Goal: Information Seeking & Learning: Learn about a topic

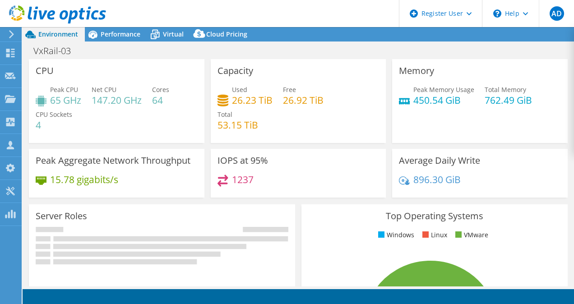
select select "[GEOGRAPHIC_DATA]"
select select "CAD"
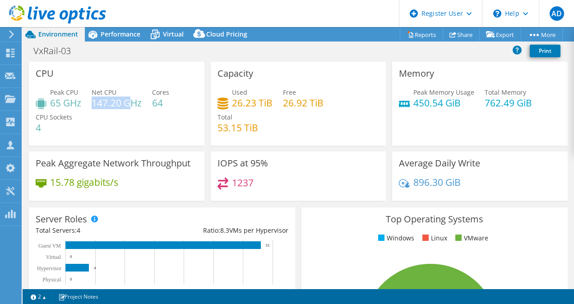
drag, startPoint x: 93, startPoint y: 103, endPoint x: 133, endPoint y: 101, distance: 39.3
click at [133, 101] on h4 "147.20 GHz" at bounding box center [117, 103] width 50 height 10
click at [484, 102] on h4 "762.49 GiB" at bounding box center [507, 103] width 47 height 10
drag, startPoint x: 468, startPoint y: 105, endPoint x: 410, endPoint y: 108, distance: 57.8
click at [413, 108] on h4 "450.54 GiB" at bounding box center [443, 103] width 61 height 10
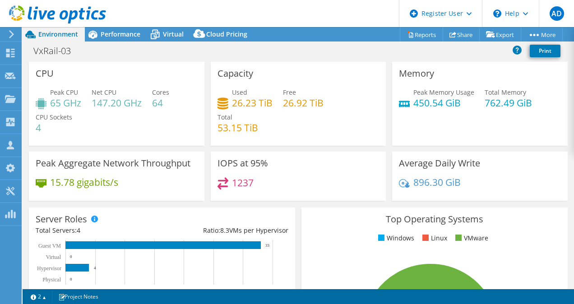
drag, startPoint x: 410, startPoint y: 108, endPoint x: 452, endPoint y: 114, distance: 42.0
click at [452, 114] on div "Peak Memory Usage 450.54 GiB Total Memory 762.49 GiB" at bounding box center [480, 101] width 162 height 29
drag, startPoint x: 490, startPoint y: 103, endPoint x: 524, endPoint y: 104, distance: 33.8
click at [524, 104] on div "Peak Memory Usage 450.54 GiB Total Memory 762.49 GiB" at bounding box center [480, 101] width 162 height 29
drag, startPoint x: 524, startPoint y: 104, endPoint x: 509, endPoint y: 126, distance: 26.3
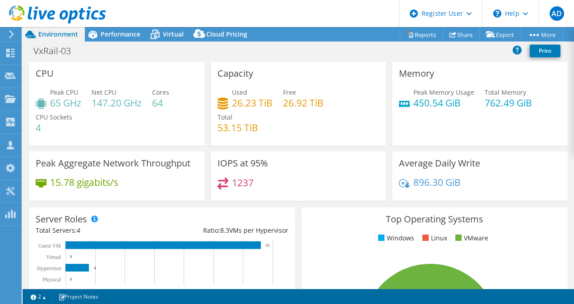
click at [515, 127] on div "Memory Peak Memory Usage 450.54 GiB Total Memory 762.49 GiB" at bounding box center [479, 104] width 175 height 84
drag, startPoint x: 461, startPoint y: 105, endPoint x: 398, endPoint y: 105, distance: 63.1
click at [399, 105] on div "Peak Memory Usage 450.54 GiB" at bounding box center [436, 97] width 75 height 20
click at [138, 116] on div "Peak CPU 65 GHz Net CPU 147.20 GHz Cores 64 CPU Sockets 4" at bounding box center [117, 114] width 162 height 54
drag, startPoint x: 136, startPoint y: 104, endPoint x: 95, endPoint y: 106, distance: 40.6
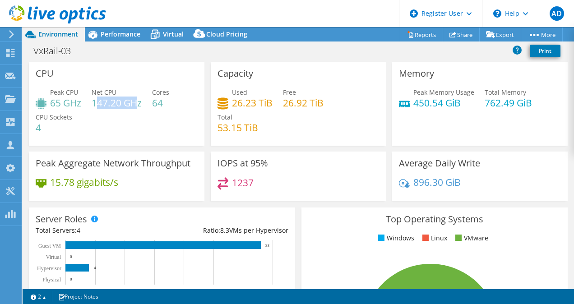
click at [95, 106] on h4 "147.20 GHz" at bounding box center [117, 103] width 50 height 10
drag, startPoint x: 95, startPoint y: 106, endPoint x: 98, endPoint y: 128, distance: 22.7
click at [98, 128] on div "Peak CPU 65 GHz Net CPU 147.20 GHz Cores 64 CPU Sockets 4" at bounding box center [117, 114] width 162 height 54
drag, startPoint x: 94, startPoint y: 104, endPoint x: 133, endPoint y: 101, distance: 39.4
click at [133, 101] on h4 "147.20 GHz" at bounding box center [117, 103] width 50 height 10
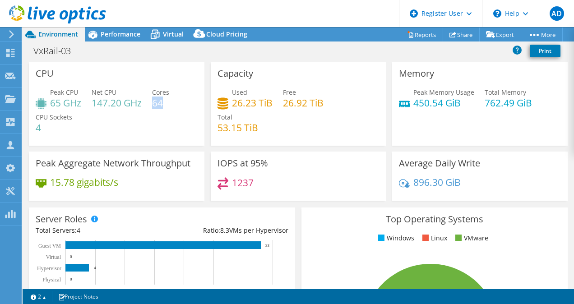
drag, startPoint x: 133, startPoint y: 101, endPoint x: 163, endPoint y: 103, distance: 30.3
click at [163, 103] on h4 "64" at bounding box center [160, 103] width 17 height 10
drag, startPoint x: 163, startPoint y: 103, endPoint x: 163, endPoint y: 109, distance: 5.4
click at [163, 108] on h4 "64" at bounding box center [160, 103] width 17 height 10
click at [166, 104] on h4 "64" at bounding box center [160, 103] width 17 height 10
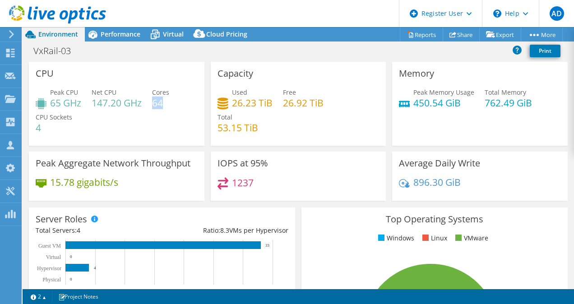
drag, startPoint x: 165, startPoint y: 103, endPoint x: 155, endPoint y: 103, distance: 10.4
click at [155, 103] on h4 "64" at bounding box center [160, 103] width 17 height 10
drag, startPoint x: 155, startPoint y: 103, endPoint x: 156, endPoint y: 117, distance: 14.5
click at [156, 117] on div "Peak CPU 65 GHz Net CPU 147.20 GHz Cores 64 CPU Sockets 4" at bounding box center [117, 114] width 162 height 54
click at [131, 33] on span "Performance" at bounding box center [121, 34] width 40 height 9
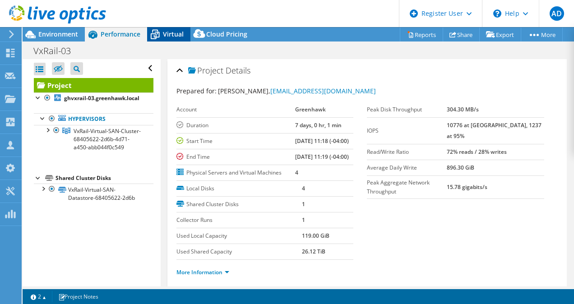
click at [168, 31] on span "Virtual" at bounding box center [173, 34] width 21 height 9
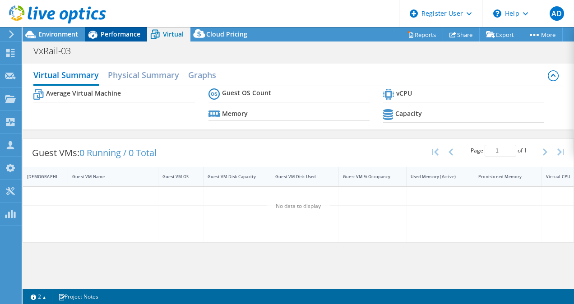
click at [115, 37] on span "Performance" at bounding box center [121, 34] width 40 height 9
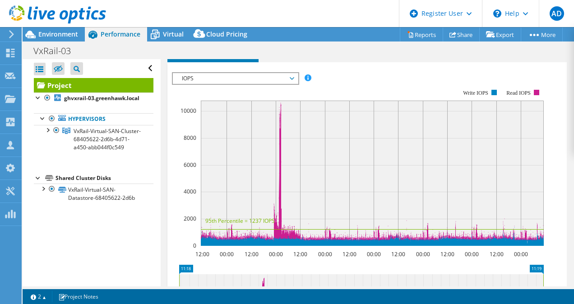
scroll to position [271, 0]
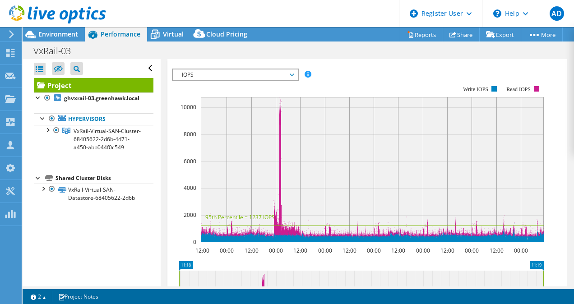
drag, startPoint x: 287, startPoint y: 64, endPoint x: 282, endPoint y: 84, distance: 20.3
click at [287, 40] on span "Inventory" at bounding box center [289, 35] width 44 height 9
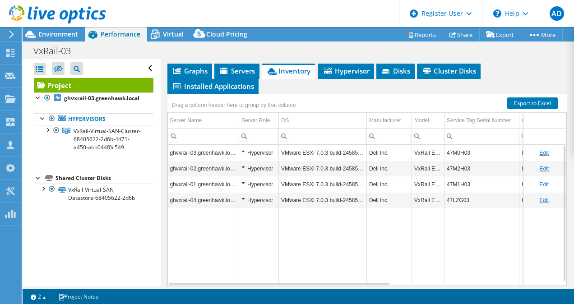
scroll to position [237, 0]
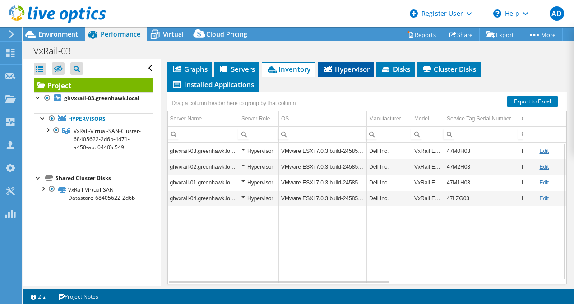
click at [356, 74] on span "Hypervisor" at bounding box center [345, 68] width 47 height 9
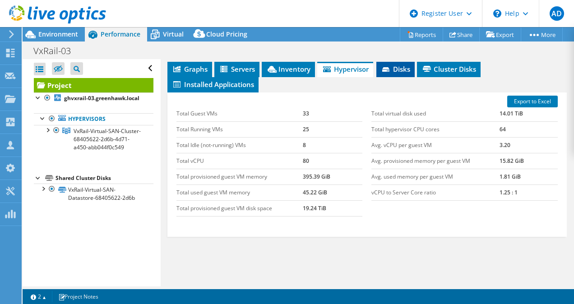
click at [399, 74] on span "Disks" at bounding box center [395, 68] width 29 height 9
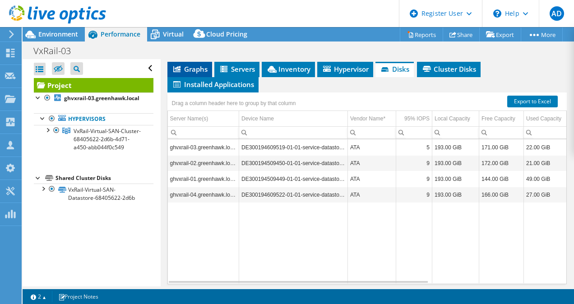
click at [190, 74] on span "Graphs" at bounding box center [190, 68] width 36 height 9
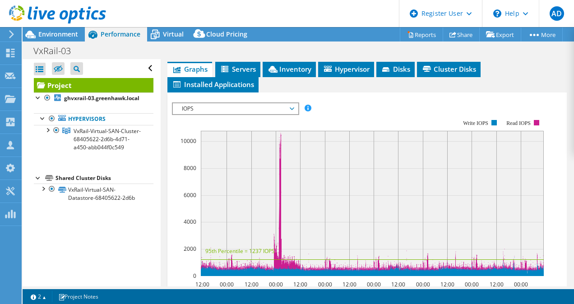
click at [283, 168] on icon at bounding box center [372, 168] width 343 height 0
click at [236, 74] on span "Servers" at bounding box center [238, 68] width 36 height 9
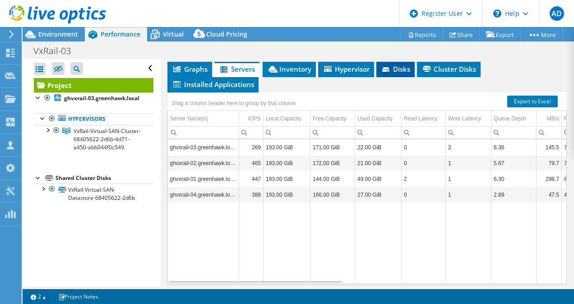
click at [405, 74] on span "Disks" at bounding box center [395, 68] width 29 height 9
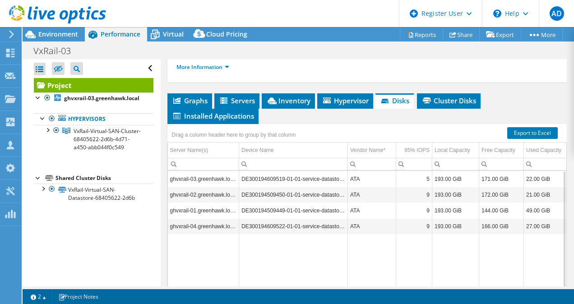
scroll to position [192, 0]
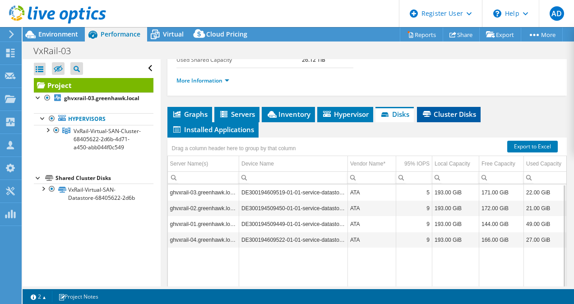
click at [452, 119] on span "Cluster Disks" at bounding box center [448, 114] width 55 height 9
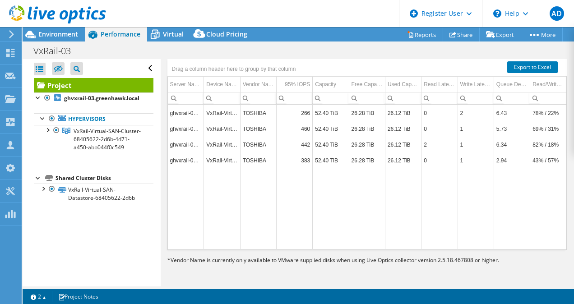
scroll to position [282, 0]
drag, startPoint x: 294, startPoint y: 132, endPoint x: 318, endPoint y: 132, distance: 24.4
click at [318, 121] on tr "ghvxrail-03.greenhawk.local VxRail-Virtual-SAN-Datastore-68405622-2d6b TOSHIBA …" at bounding box center [367, 113] width 399 height 16
drag, startPoint x: 318, startPoint y: 132, endPoint x: 368, endPoint y: 173, distance: 64.4
click at [368, 168] on td "26.28 TiB" at bounding box center [367, 160] width 36 height 16
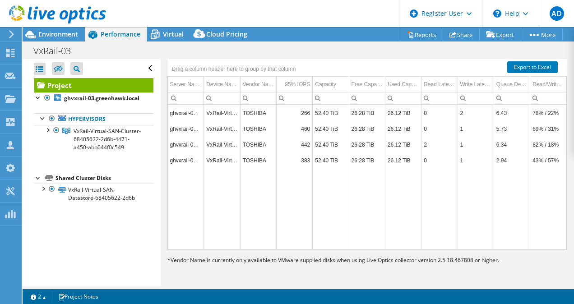
drag, startPoint x: 368, startPoint y: 173, endPoint x: 478, endPoint y: 131, distance: 117.8
click at [478, 121] on td "2" at bounding box center [475, 113] width 36 height 16
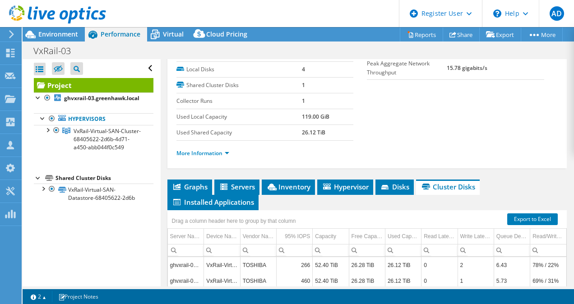
scroll to position [101, 0]
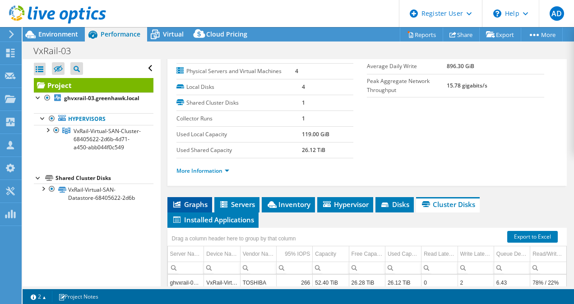
click at [192, 209] on span "Graphs" at bounding box center [190, 204] width 36 height 9
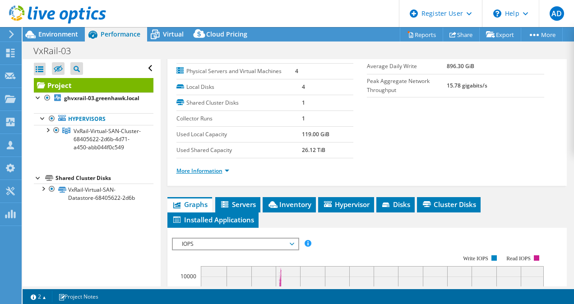
click at [228, 175] on link "More Information" at bounding box center [202, 171] width 53 height 8
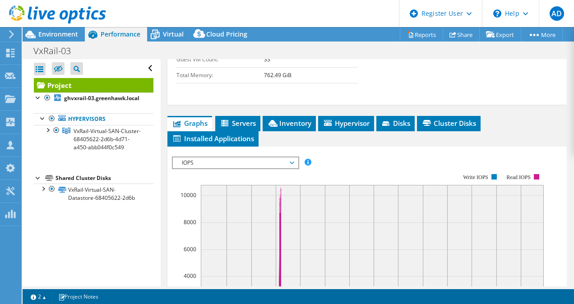
scroll to position [552, 0]
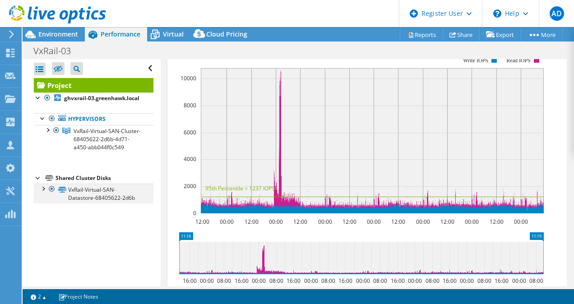
click at [44, 193] on div at bounding box center [42, 188] width 9 height 9
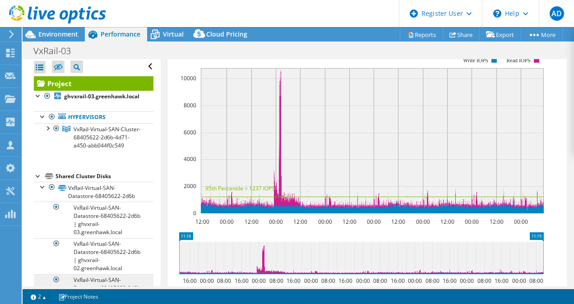
scroll to position [0, 0]
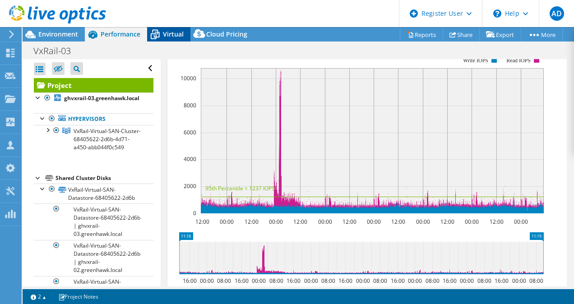
click at [156, 40] on icon at bounding box center [155, 35] width 16 height 16
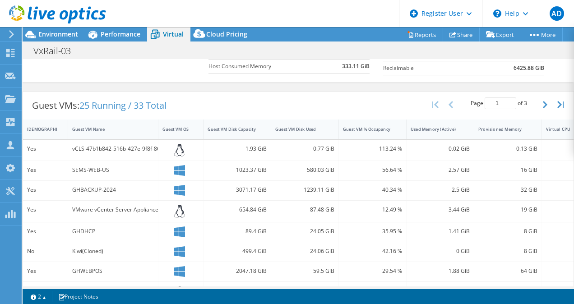
scroll to position [137, 0]
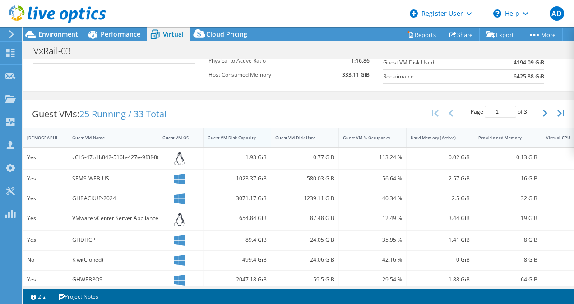
click at [234, 135] on div "Guest VM Disk Capacity" at bounding box center [231, 138] width 48 height 6
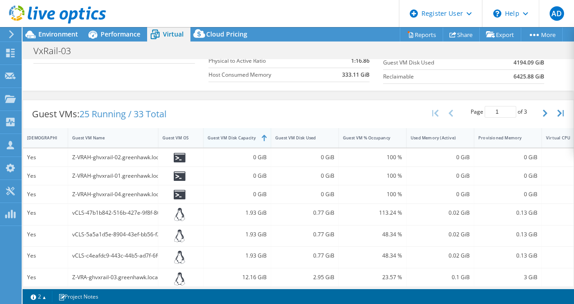
click at [235, 135] on div "Guest VM Disk Capacity" at bounding box center [231, 138] width 48 height 6
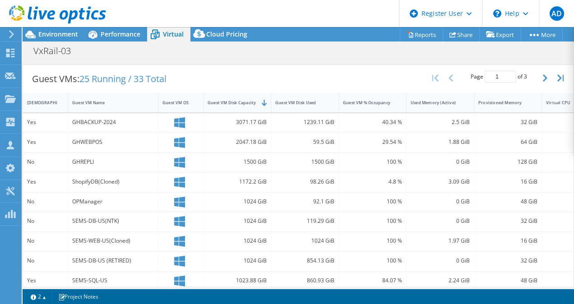
scroll to position [182, 0]
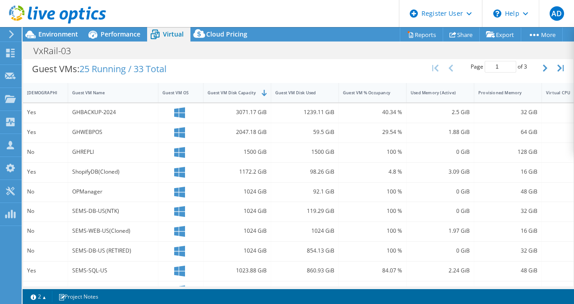
drag, startPoint x: 244, startPoint y: 152, endPoint x: 144, endPoint y: 156, distance: 99.7
click at [144, 156] on div "No GHREPLI 1500 GiB 1500 GiB 100 % 0 GiB 128 GiB 8 VMware" at bounding box center [327, 152] width 609 height 19
click at [325, 160] on div "1500 GiB" at bounding box center [305, 152] width 68 height 19
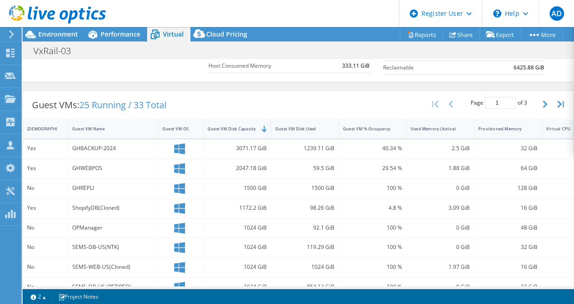
scroll to position [137, 0]
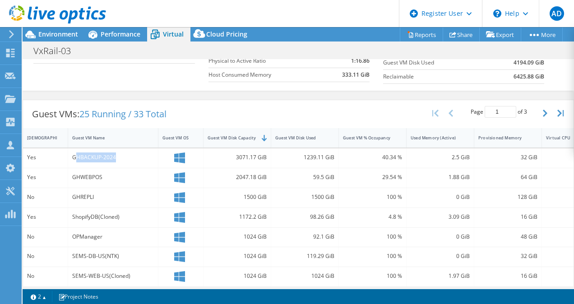
drag, startPoint x: 75, startPoint y: 156, endPoint x: 124, endPoint y: 154, distance: 49.2
click at [124, 154] on div "GHBACKUP-2024" at bounding box center [113, 157] width 82 height 10
drag, startPoint x: 124, startPoint y: 154, endPoint x: 126, endPoint y: 159, distance: 5.4
click at [126, 157] on div "GHBACKUP-2024" at bounding box center [113, 157] width 82 height 10
click at [123, 159] on div "GHBACKUP-2024" at bounding box center [113, 157] width 82 height 10
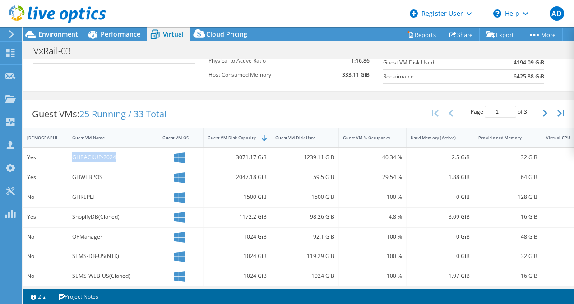
drag, startPoint x: 122, startPoint y: 158, endPoint x: 72, endPoint y: 156, distance: 50.1
click at [72, 156] on div "GHBACKUP-2024" at bounding box center [113, 157] width 82 height 10
drag, startPoint x: 72, startPoint y: 156, endPoint x: 94, endPoint y: 172, distance: 26.8
click at [93, 173] on div "GHWEBPOS" at bounding box center [113, 177] width 82 height 10
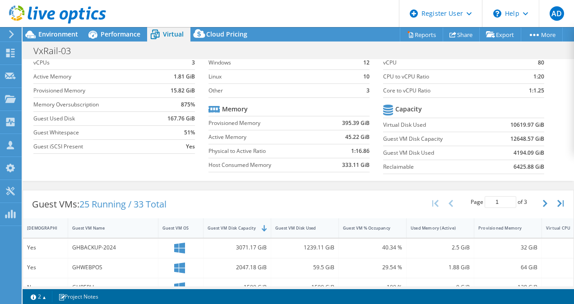
scroll to position [0, 0]
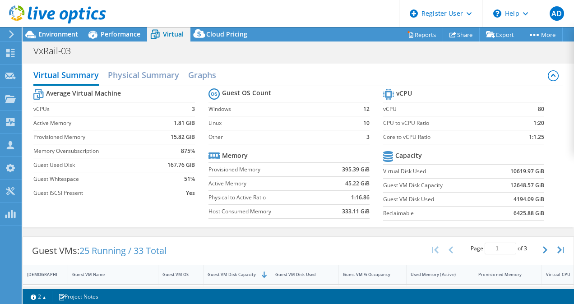
click at [187, 74] on div "Virtual Summary Physical Summary Graphs" at bounding box center [297, 76] width 529 height 20
click at [155, 73] on h2 "Physical Summary" at bounding box center [143, 76] width 71 height 20
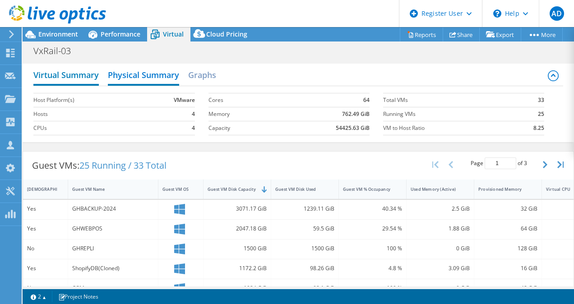
click at [76, 74] on h2 "Virtual Summary" at bounding box center [65, 76] width 65 height 20
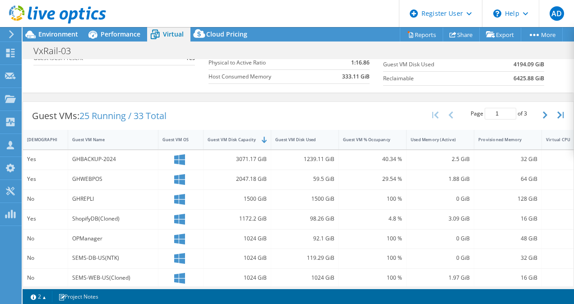
scroll to position [135, 0]
drag, startPoint x: 235, startPoint y: 158, endPoint x: 294, endPoint y: 158, distance: 59.1
click at [294, 158] on div "Yes GHBACKUP-2024 3071.17 GiB 1239.11 GiB 40.34 % 2.5 GiB 32 GiB 4 VMware" at bounding box center [327, 159] width 609 height 19
drag, startPoint x: 294, startPoint y: 158, endPoint x: 284, endPoint y: 164, distance: 11.5
click at [321, 164] on div "1239.11 GiB" at bounding box center [305, 159] width 68 height 19
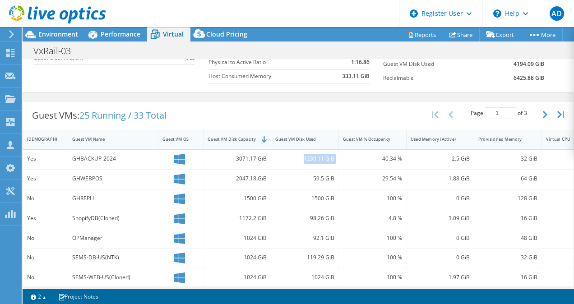
drag, startPoint x: 297, startPoint y: 159, endPoint x: 368, endPoint y: 158, distance: 71.3
click at [368, 158] on div "Yes GHBACKUP-2024 3071.17 GiB 1239.11 GiB 40.34 % 2.5 GiB 32 GiB 4 VMware" at bounding box center [327, 159] width 609 height 19
drag, startPoint x: 368, startPoint y: 158, endPoint x: 365, endPoint y: 218, distance: 59.6
click at [365, 218] on div "4.8 %" at bounding box center [372, 218] width 59 height 10
drag, startPoint x: 236, startPoint y: 159, endPoint x: 244, endPoint y: 163, distance: 9.1
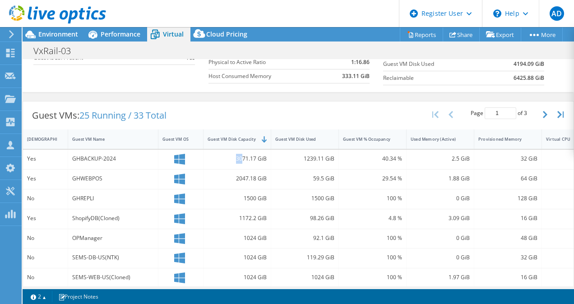
click at [244, 163] on div "3071.17 GiB" at bounding box center [237, 159] width 68 height 19
click at [232, 162] on div "3071.17 GiB" at bounding box center [236, 159] width 59 height 10
drag, startPoint x: 229, startPoint y: 157, endPoint x: 255, endPoint y: 159, distance: 26.7
click at [255, 159] on div "3071.17 GiB" at bounding box center [236, 159] width 59 height 10
copy div "3071.17"
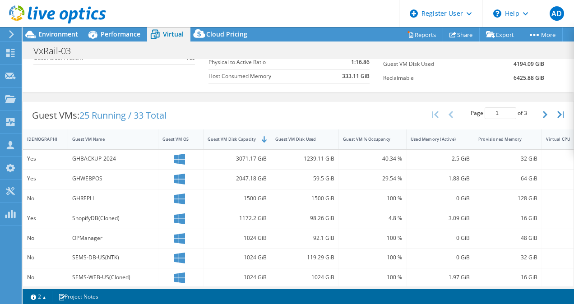
click at [258, 164] on div "3071.17 GiB" at bounding box center [237, 159] width 68 height 19
drag, startPoint x: 304, startPoint y: 157, endPoint x: 324, endPoint y: 159, distance: 20.4
click at [324, 159] on div "1239.11 GiB" at bounding box center [304, 159] width 59 height 10
copy div "1239.11"
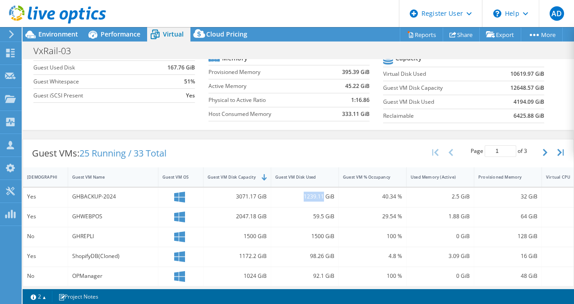
scroll to position [90, 0]
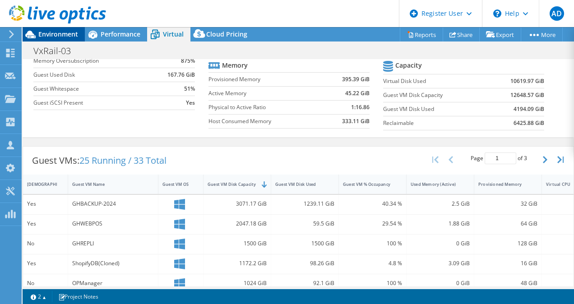
click at [51, 30] on span "Environment" at bounding box center [58, 34] width 40 height 9
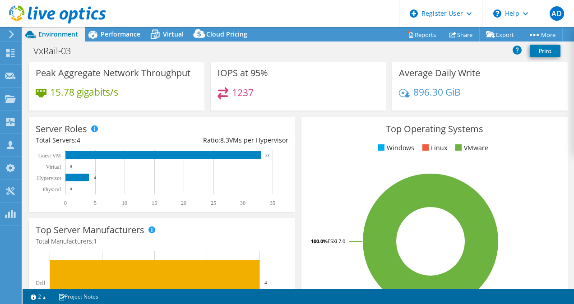
scroll to position [0, 0]
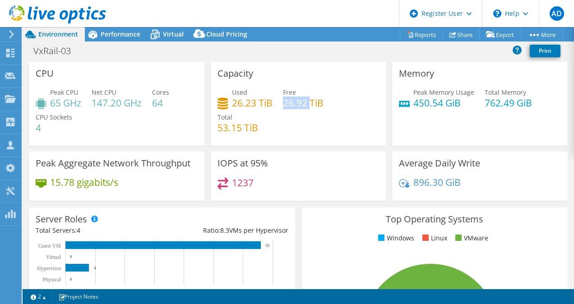
drag, startPoint x: 281, startPoint y: 105, endPoint x: 308, endPoint y: 100, distance: 27.1
click at [308, 100] on h4 "26.92 TiB" at bounding box center [303, 103] width 41 height 10
drag, startPoint x: 308, startPoint y: 100, endPoint x: 262, endPoint y: 130, distance: 55.4
click at [262, 130] on div "Used 26.23 TiB Free 26.92 TiB Total 53.15 TiB" at bounding box center [298, 114] width 162 height 54
drag, startPoint x: 281, startPoint y: 105, endPoint x: 308, endPoint y: 104, distance: 26.2
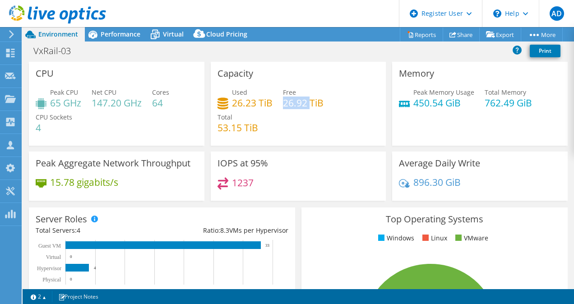
click at [308, 104] on h4 "26.92 TiB" at bounding box center [303, 103] width 41 height 10
drag, startPoint x: 308, startPoint y: 104, endPoint x: 313, endPoint y: 125, distance: 22.4
click at [313, 125] on div "Used 26.23 TiB Free 26.92 TiB Total 53.15 TiB" at bounding box center [298, 114] width 162 height 54
drag, startPoint x: 233, startPoint y: 100, endPoint x: 252, endPoint y: 101, distance: 19.4
click at [252, 101] on h4 "26.23 TiB" at bounding box center [252, 103] width 41 height 10
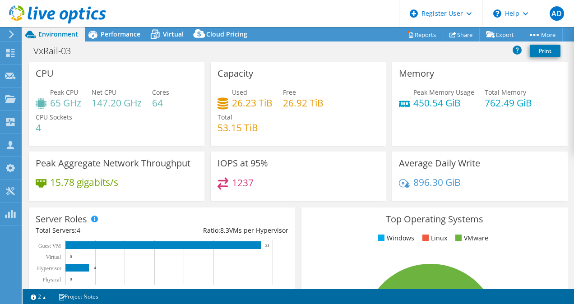
drag, startPoint x: 252, startPoint y: 101, endPoint x: 254, endPoint y: 121, distance: 20.4
click at [265, 131] on div "Used 26.23 TiB Free 26.92 TiB Total 53.15 TiB" at bounding box center [298, 114] width 162 height 54
drag, startPoint x: 230, startPoint y: 103, endPoint x: 268, endPoint y: 103, distance: 38.8
click at [268, 103] on h4 "26.23 TiB" at bounding box center [252, 103] width 41 height 10
drag, startPoint x: 268, startPoint y: 103, endPoint x: 282, endPoint y: 121, distance: 22.5
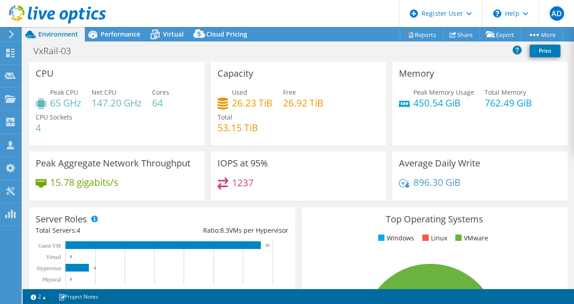
click at [282, 121] on div "Used 26.23 TiB Free 26.92 TiB Total 53.15 TiB" at bounding box center [298, 114] width 162 height 54
click at [162, 36] on icon at bounding box center [155, 35] width 16 height 16
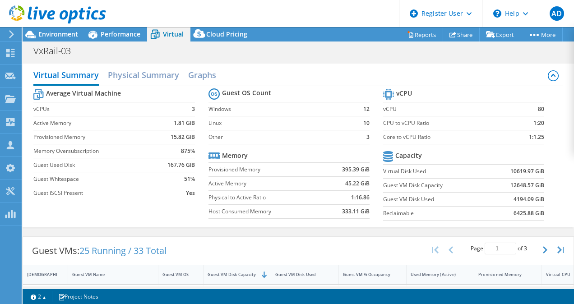
scroll to position [135, 0]
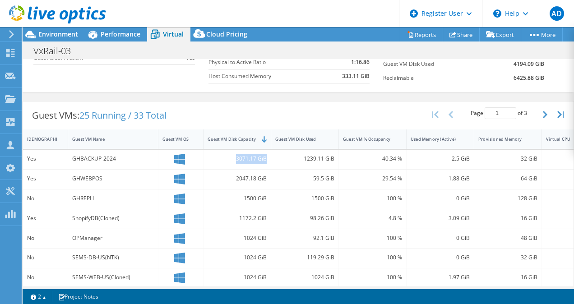
drag, startPoint x: 235, startPoint y: 158, endPoint x: 270, endPoint y: 158, distance: 34.3
click at [269, 158] on div "3071.17 GiB" at bounding box center [237, 159] width 68 height 19
drag, startPoint x: 270, startPoint y: 158, endPoint x: 322, endPoint y: 158, distance: 52.8
click at [322, 158] on div "1239.11 GiB" at bounding box center [304, 159] width 59 height 10
drag, startPoint x: 232, startPoint y: 159, endPoint x: 262, endPoint y: 158, distance: 29.8
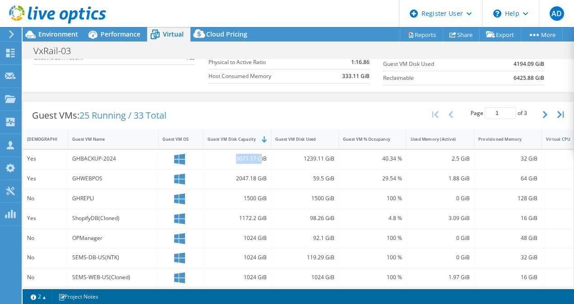
click at [262, 158] on div "3071.17 GiB" at bounding box center [236, 159] width 59 height 10
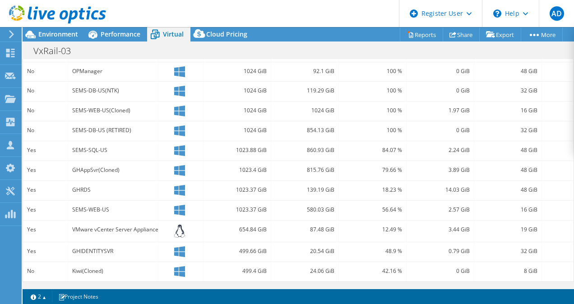
scroll to position [218, 0]
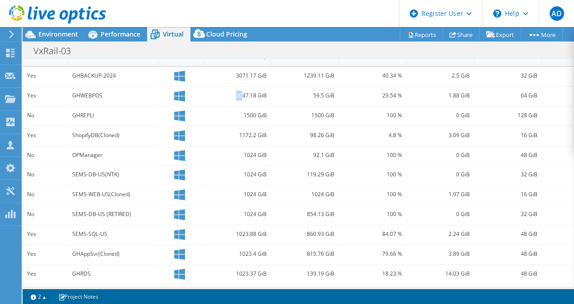
drag, startPoint x: 237, startPoint y: 97, endPoint x: 243, endPoint y: 95, distance: 6.5
click at [243, 95] on div "2047.18 GiB" at bounding box center [236, 96] width 59 height 10
drag, startPoint x: 300, startPoint y: 75, endPoint x: 313, endPoint y: 76, distance: 13.1
click at [313, 76] on div "1239.11 GiB" at bounding box center [304, 76] width 59 height 10
drag, startPoint x: 235, startPoint y: 76, endPoint x: 250, endPoint y: 76, distance: 15.3
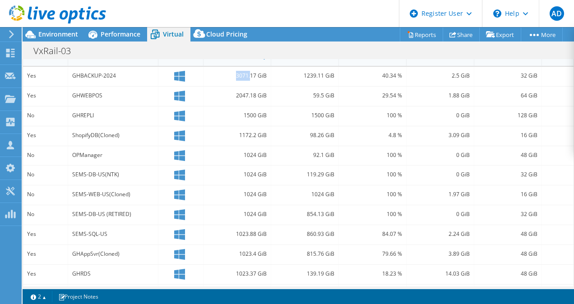
click at [250, 76] on div "3071.17 GiB" at bounding box center [236, 76] width 59 height 10
drag, startPoint x: 250, startPoint y: 76, endPoint x: 273, endPoint y: 101, distance: 33.5
click at [273, 101] on div "59.5 GiB" at bounding box center [305, 96] width 68 height 19
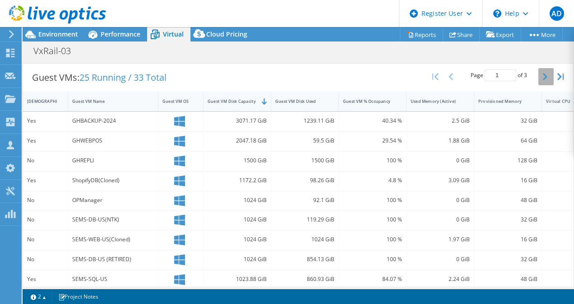
click at [543, 74] on icon "button" at bounding box center [545, 76] width 5 height 7
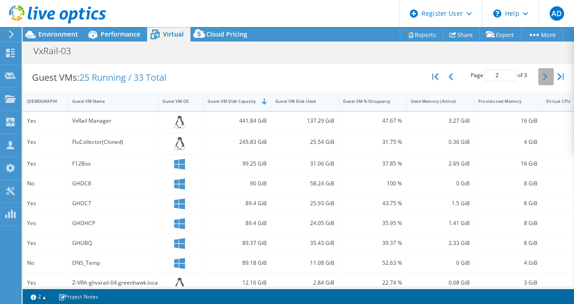
click at [543, 75] on icon "button" at bounding box center [545, 76] width 5 height 7
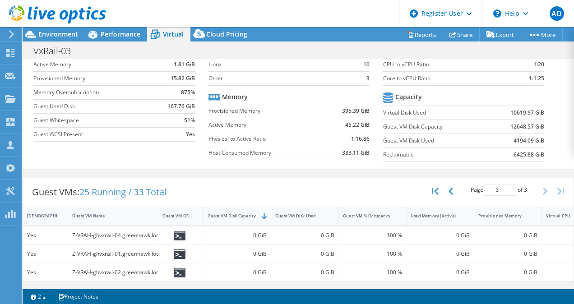
scroll to position [66, 0]
click at [448, 188] on icon "button" at bounding box center [450, 191] width 5 height 7
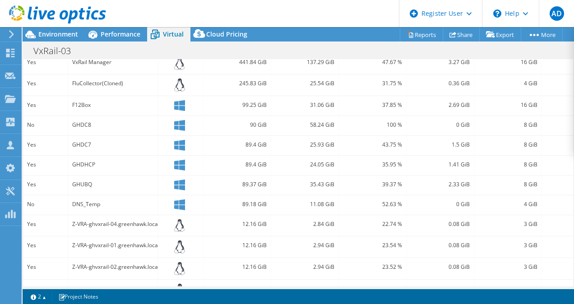
scroll to position [187, 0]
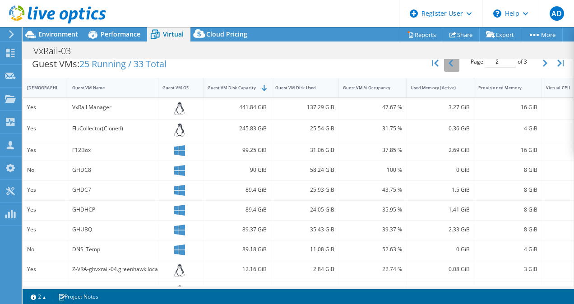
click at [451, 65] on button "button" at bounding box center [451, 63] width 15 height 17
type input "1"
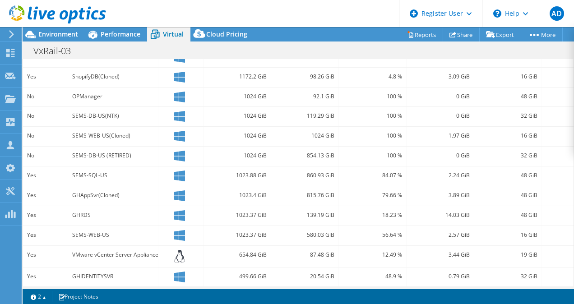
scroll to position [232, 0]
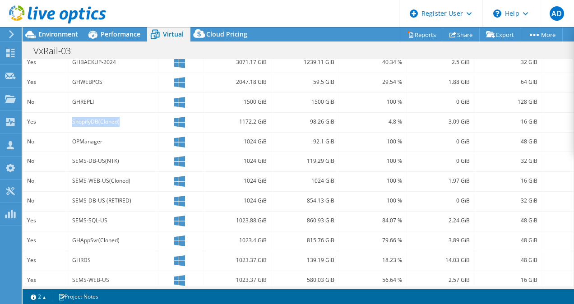
drag, startPoint x: 127, startPoint y: 115, endPoint x: 72, endPoint y: 113, distance: 55.0
click at [72, 113] on div "ShopifyDB(Cloned)" at bounding box center [113, 122] width 90 height 19
drag, startPoint x: 234, startPoint y: 125, endPoint x: 255, endPoint y: 121, distance: 21.1
click at [255, 121] on div "1172.2 GiB" at bounding box center [236, 122] width 59 height 10
click at [238, 120] on div "1172.2 GiB" at bounding box center [236, 122] width 59 height 10
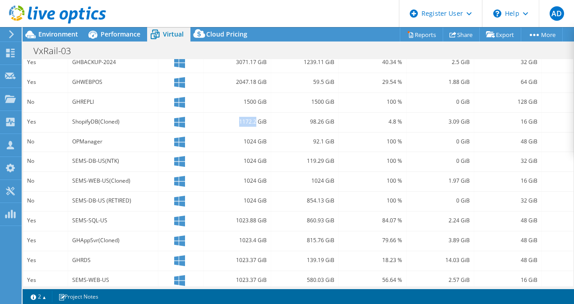
drag, startPoint x: 232, startPoint y: 122, endPoint x: 257, endPoint y: 124, distance: 25.0
click at [257, 124] on div "1172.2 GiB" at bounding box center [236, 122] width 59 height 10
drag, startPoint x: 257, startPoint y: 124, endPoint x: 268, endPoint y: 136, distance: 16.6
click at [268, 136] on div "1024 GiB" at bounding box center [237, 142] width 68 height 19
drag, startPoint x: 308, startPoint y: 124, endPoint x: 317, endPoint y: 124, distance: 9.9
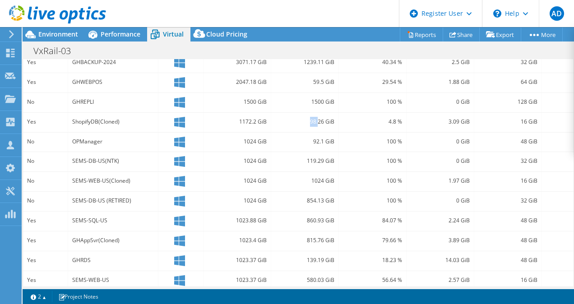
click at [317, 124] on div "98.26 GiB" at bounding box center [304, 122] width 59 height 10
drag, startPoint x: 317, startPoint y: 124, endPoint x: 241, endPoint y: 125, distance: 76.7
click at [241, 125] on div "1172.2 GiB" at bounding box center [236, 122] width 59 height 10
drag, startPoint x: 239, startPoint y: 122, endPoint x: 256, endPoint y: 122, distance: 16.7
click at [256, 122] on div "1172.2 GiB" at bounding box center [236, 122] width 59 height 10
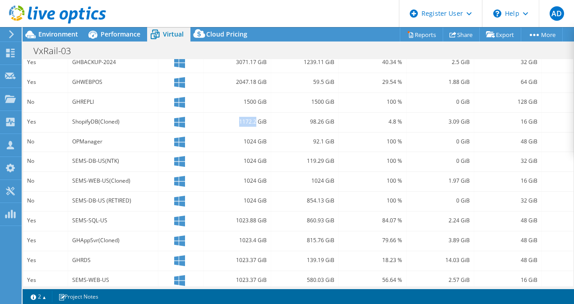
copy div "1172.2"
drag, startPoint x: 323, startPoint y: 121, endPoint x: 310, endPoint y: 121, distance: 13.1
click at [310, 121] on div "98.26 GiB" at bounding box center [304, 122] width 59 height 10
copy div "98.26"
drag, startPoint x: 269, startPoint y: 121, endPoint x: 239, endPoint y: 122, distance: 30.7
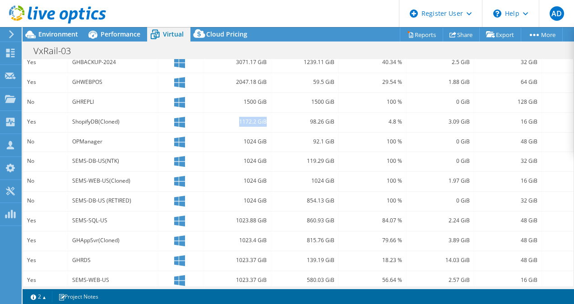
click at [239, 122] on div "1172.2 GiB" at bounding box center [237, 122] width 68 height 19
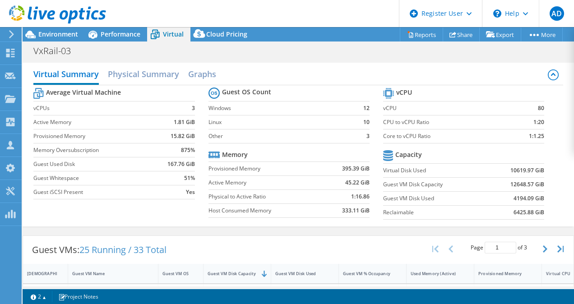
scroll to position [0, 0]
drag, startPoint x: 467, startPoint y: 169, endPoint x: 525, endPoint y: 172, distance: 58.7
click at [525, 172] on tr "Virtual Disk Used 10619.97 GiB" at bounding box center [463, 171] width 161 height 14
copy tr "10619.97"
drag, startPoint x: 494, startPoint y: 187, endPoint x: 526, endPoint y: 182, distance: 32.4
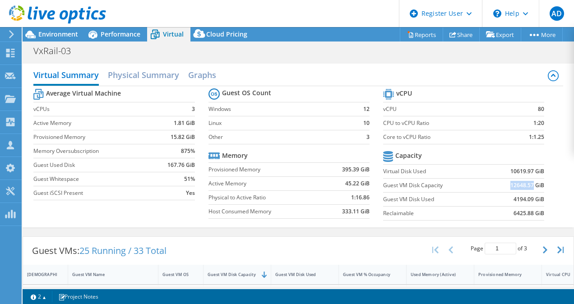
click at [526, 182] on td "12648.57 GiB" at bounding box center [515, 185] width 55 height 14
copy b "12648.57"
click at [138, 37] on span "Performance" at bounding box center [121, 34] width 40 height 9
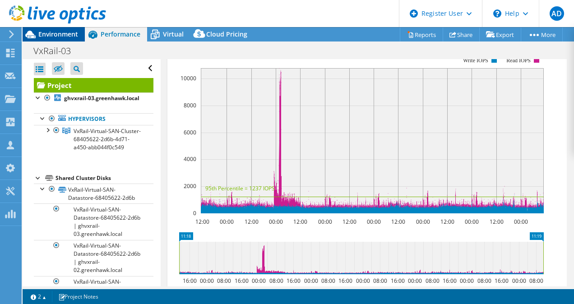
click at [76, 31] on span "Environment" at bounding box center [58, 34] width 40 height 9
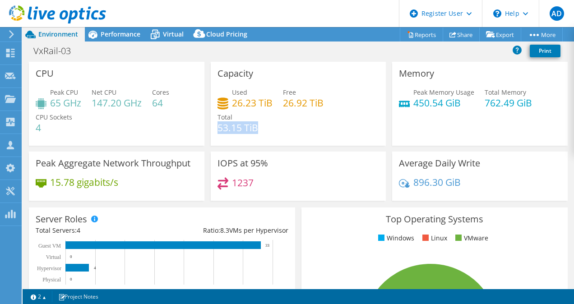
drag, startPoint x: 261, startPoint y: 125, endPoint x: 215, endPoint y: 124, distance: 45.6
click at [217, 124] on div "Used 26.23 TiB Free 26.92 TiB Total 53.15 TiB" at bounding box center [298, 114] width 162 height 54
drag, startPoint x: 215, startPoint y: 124, endPoint x: 281, endPoint y: 116, distance: 65.8
click at [281, 116] on div "Used 26.23 TiB Free 26.92 TiB Total 53.15 TiB" at bounding box center [298, 114] width 162 height 54
drag, startPoint x: 229, startPoint y: 100, endPoint x: 247, endPoint y: 100, distance: 18.5
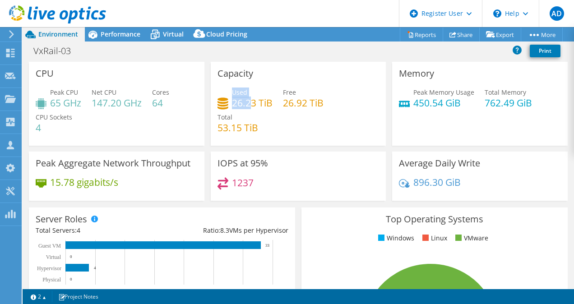
click at [247, 100] on div "Used 26.23 TiB" at bounding box center [244, 97] width 55 height 20
drag, startPoint x: 247, startPoint y: 100, endPoint x: 288, endPoint y: 105, distance: 40.9
click at [287, 105] on h4 "26.92 TiB" at bounding box center [303, 103] width 41 height 10
click at [277, 101] on div "Used 26.23 TiB Free 26.92 TiB Total 53.15 TiB" at bounding box center [298, 114] width 162 height 54
drag, startPoint x: 233, startPoint y: 102, endPoint x: 246, endPoint y: 103, distance: 13.1
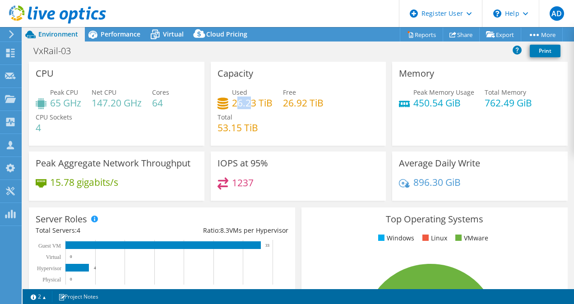
click at [246, 103] on h4 "26.23 TiB" at bounding box center [252, 103] width 41 height 10
drag, startPoint x: 246, startPoint y: 103, endPoint x: 241, endPoint y: 154, distance: 51.2
click at [239, 148] on div "Capacity Used 26.23 TiB Free 26.92 TiB Total 53.15 TiB" at bounding box center [298, 107] width 182 height 90
drag, startPoint x: 229, startPoint y: 101, endPoint x: 251, endPoint y: 102, distance: 22.6
click at [251, 102] on div "Used 26.23 TiB" at bounding box center [244, 97] width 55 height 20
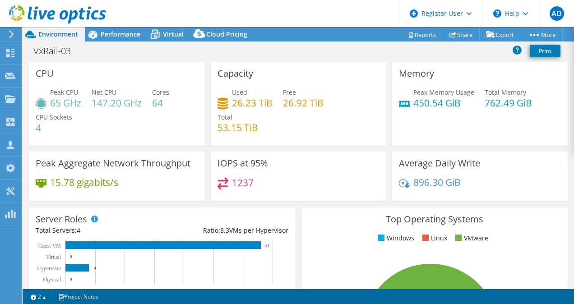
drag, startPoint x: 251, startPoint y: 102, endPoint x: 267, endPoint y: 129, distance: 30.3
click at [266, 129] on div "Used 26.23 TiB Free 26.92 TiB Total 53.15 TiB" at bounding box center [298, 114] width 162 height 54
drag, startPoint x: 251, startPoint y: 105, endPoint x: 225, endPoint y: 104, distance: 25.7
click at [225, 104] on div "Used 26.23 TiB" at bounding box center [244, 97] width 55 height 20
drag, startPoint x: 225, startPoint y: 104, endPoint x: 275, endPoint y: 137, distance: 59.8
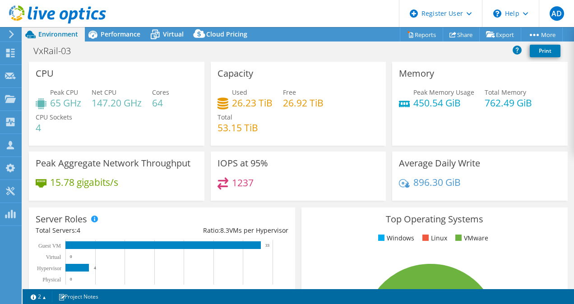
click at [275, 137] on div "Used 26.23 TiB Free 26.92 TiB Total 53.15 TiB" at bounding box center [298, 114] width 162 height 54
click at [122, 29] on div "Performance" at bounding box center [116, 34] width 62 height 14
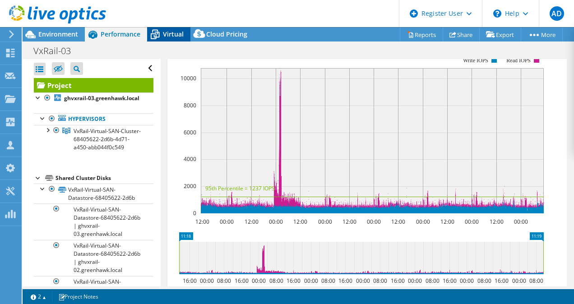
click at [164, 34] on span "Virtual" at bounding box center [173, 34] width 21 height 9
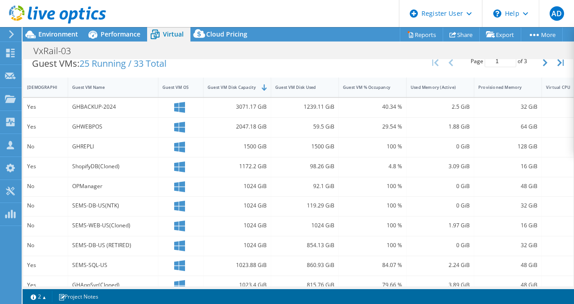
scroll to position [180, 0]
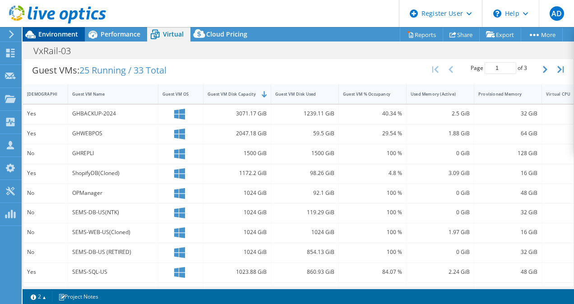
click at [66, 37] on span "Environment" at bounding box center [58, 34] width 40 height 9
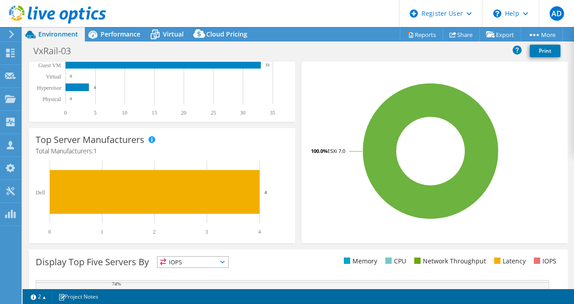
scroll to position [0, 0]
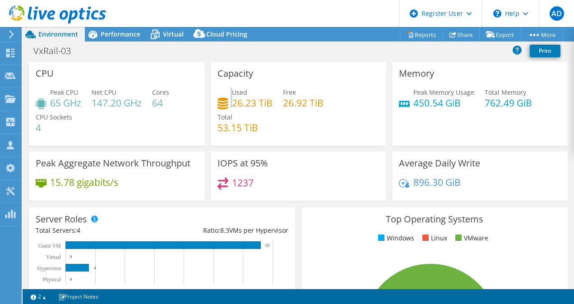
drag, startPoint x: 224, startPoint y: 102, endPoint x: 229, endPoint y: 102, distance: 5.0
click at [229, 102] on div "Used 26.23 TiB" at bounding box center [244, 97] width 55 height 20
drag, startPoint x: 229, startPoint y: 102, endPoint x: 244, endPoint y: 104, distance: 15.4
click at [244, 104] on div "Used 26.23 TiB" at bounding box center [244, 97] width 55 height 20
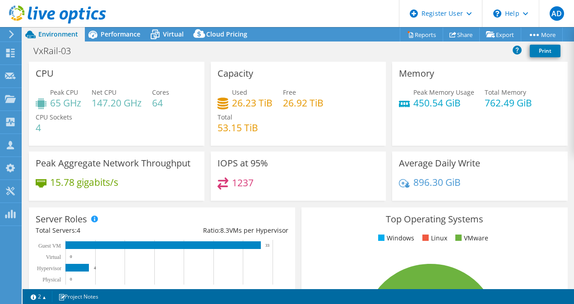
drag, startPoint x: 244, startPoint y: 104, endPoint x: 248, endPoint y: 110, distance: 6.8
click at [248, 110] on div "Used 26.23 TiB Free 26.92 TiB Total 53.15 TiB" at bounding box center [298, 114] width 162 height 54
drag, startPoint x: 230, startPoint y: 100, endPoint x: 254, endPoint y: 104, distance: 24.2
click at [254, 104] on h4 "26.23 TiB" at bounding box center [252, 103] width 41 height 10
drag, startPoint x: 254, startPoint y: 104, endPoint x: 251, endPoint y: 129, distance: 25.9
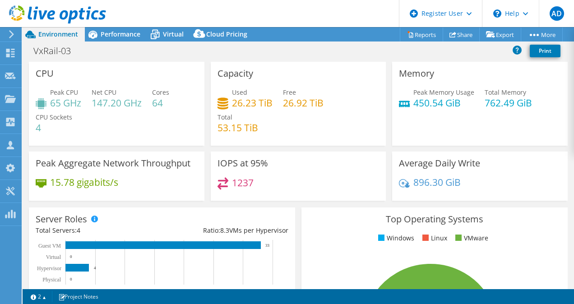
click at [252, 130] on h4 "53.15 TiB" at bounding box center [237, 128] width 41 height 10
drag, startPoint x: 230, startPoint y: 103, endPoint x: 253, endPoint y: 103, distance: 23.5
click at [253, 103] on h4 "26.23 TiB" at bounding box center [252, 103] width 41 height 10
drag, startPoint x: 253, startPoint y: 103, endPoint x: 257, endPoint y: 123, distance: 20.3
click at [258, 123] on div "Used 26.23 TiB Free 26.92 TiB Total 53.15 TiB" at bounding box center [298, 114] width 162 height 54
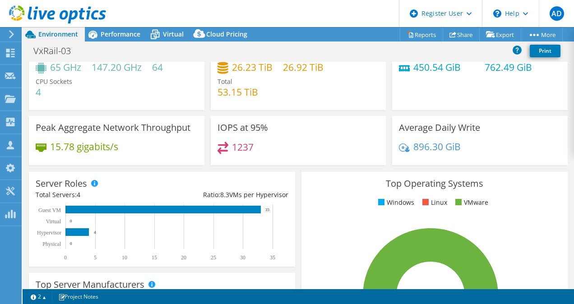
scroll to position [45, 0]
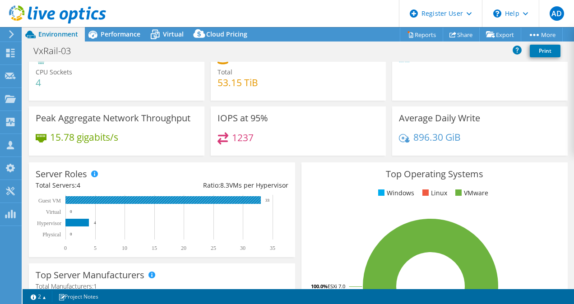
click at [221, 198] on rect at bounding box center [162, 200] width 195 height 8
